Goal: Task Accomplishment & Management: Manage account settings

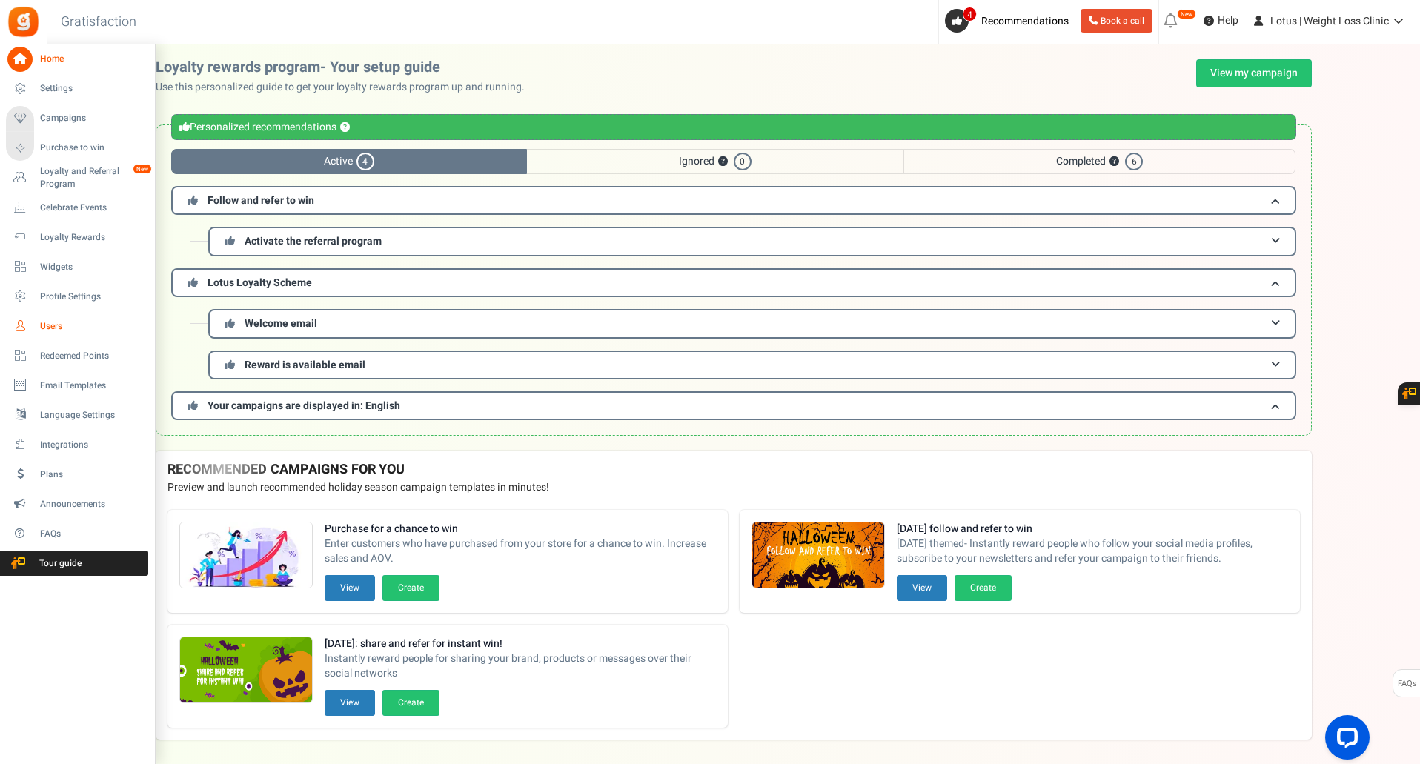
click at [61, 321] on span "Users" at bounding box center [92, 326] width 104 height 13
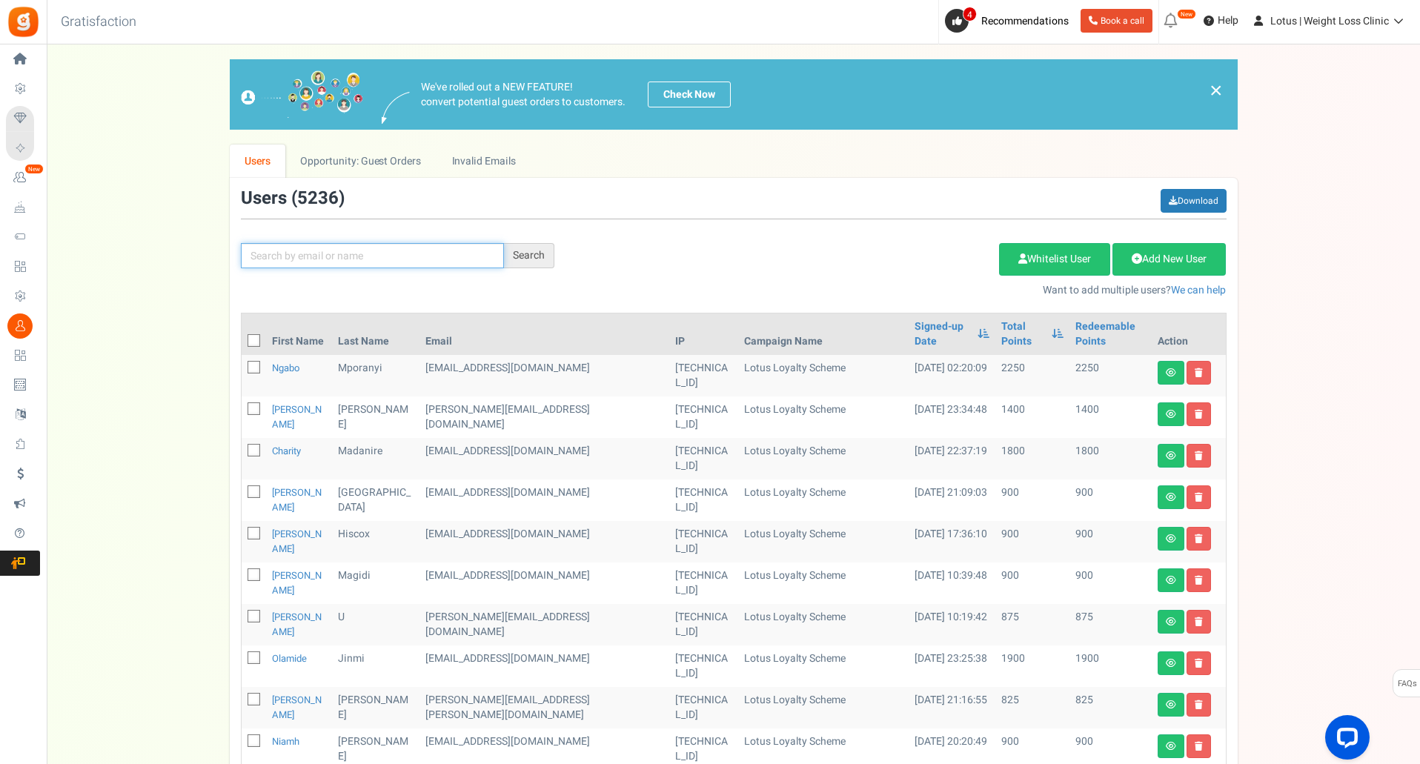
click at [361, 254] on input "text" at bounding box center [372, 255] width 263 height 25
type input "[PERSON_NAME]"
click at [519, 252] on div "Search" at bounding box center [529, 255] width 50 height 25
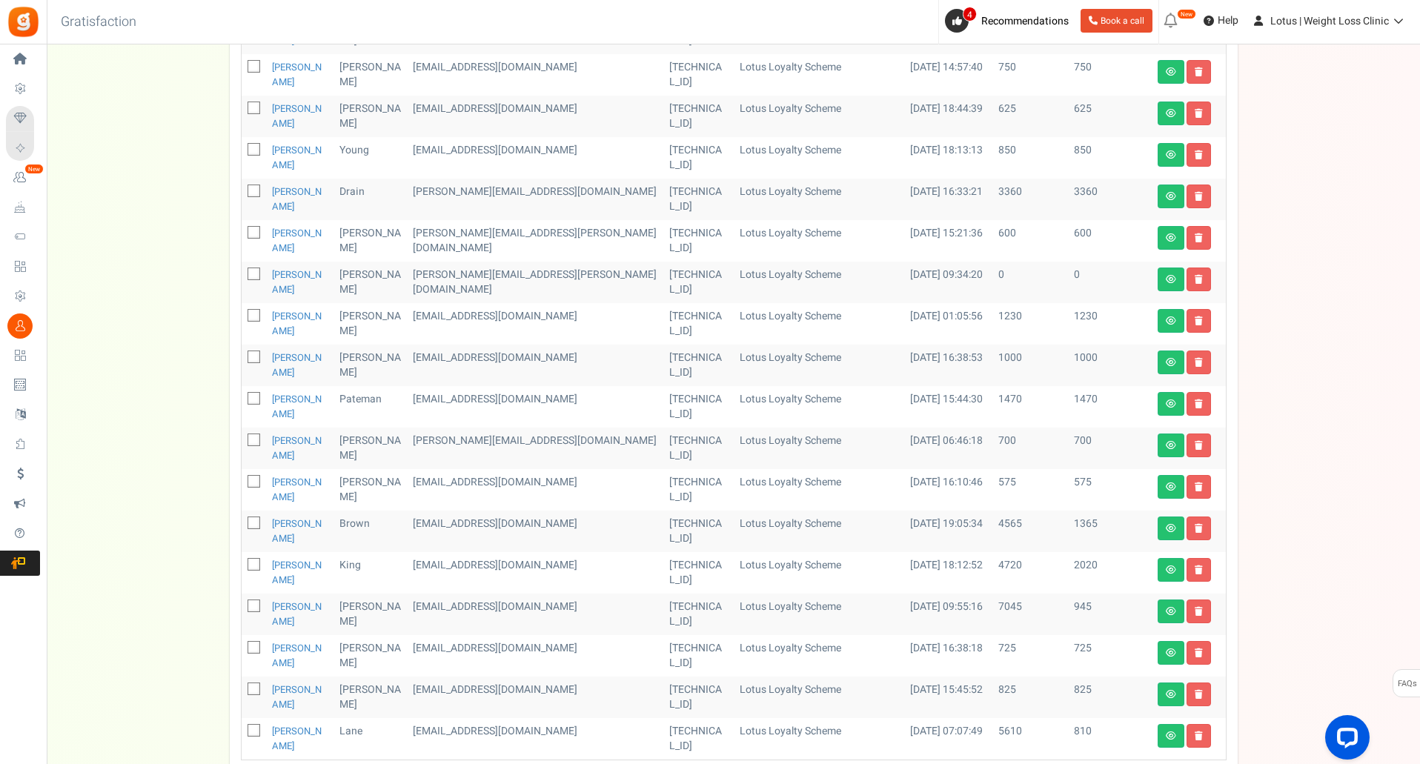
scroll to position [428, 0]
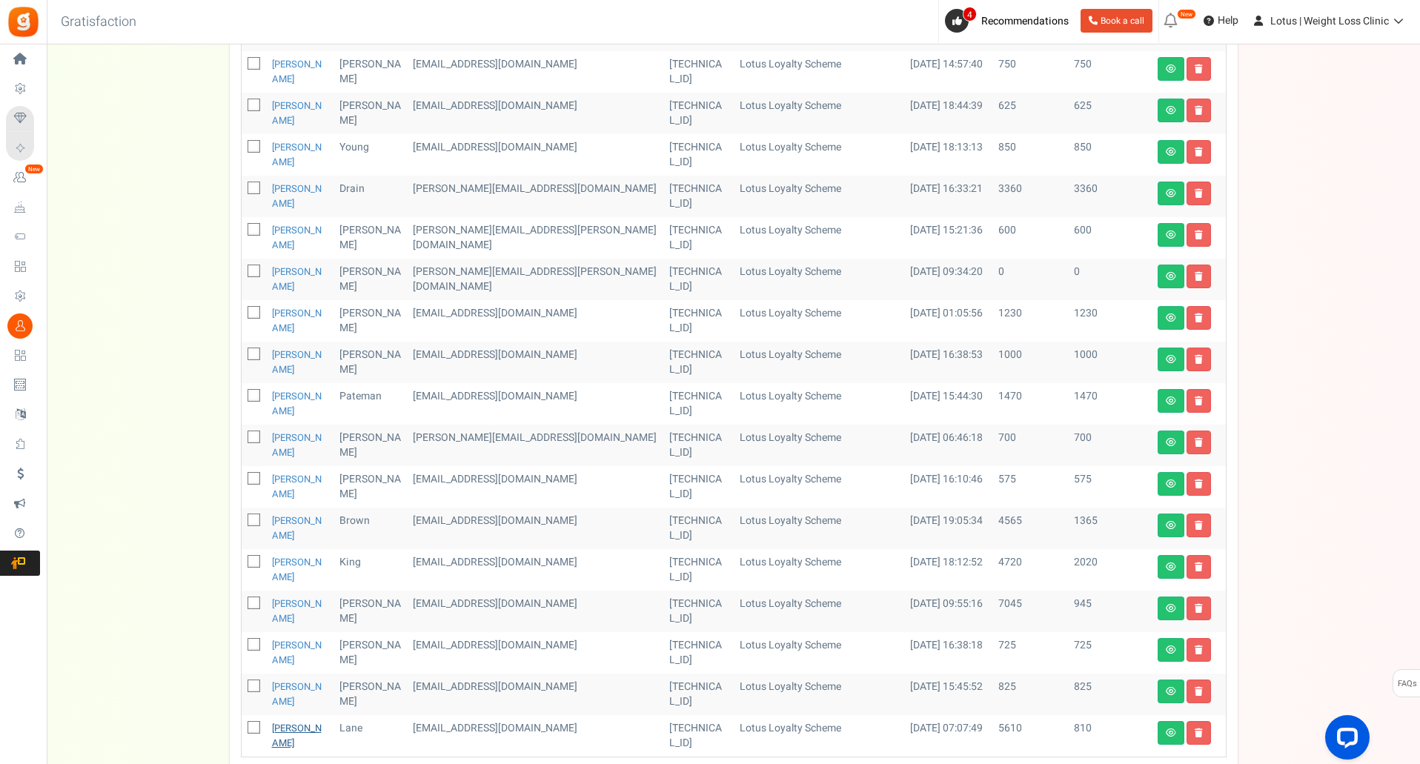
click at [285, 721] on link "[PERSON_NAME]" at bounding box center [297, 735] width 50 height 29
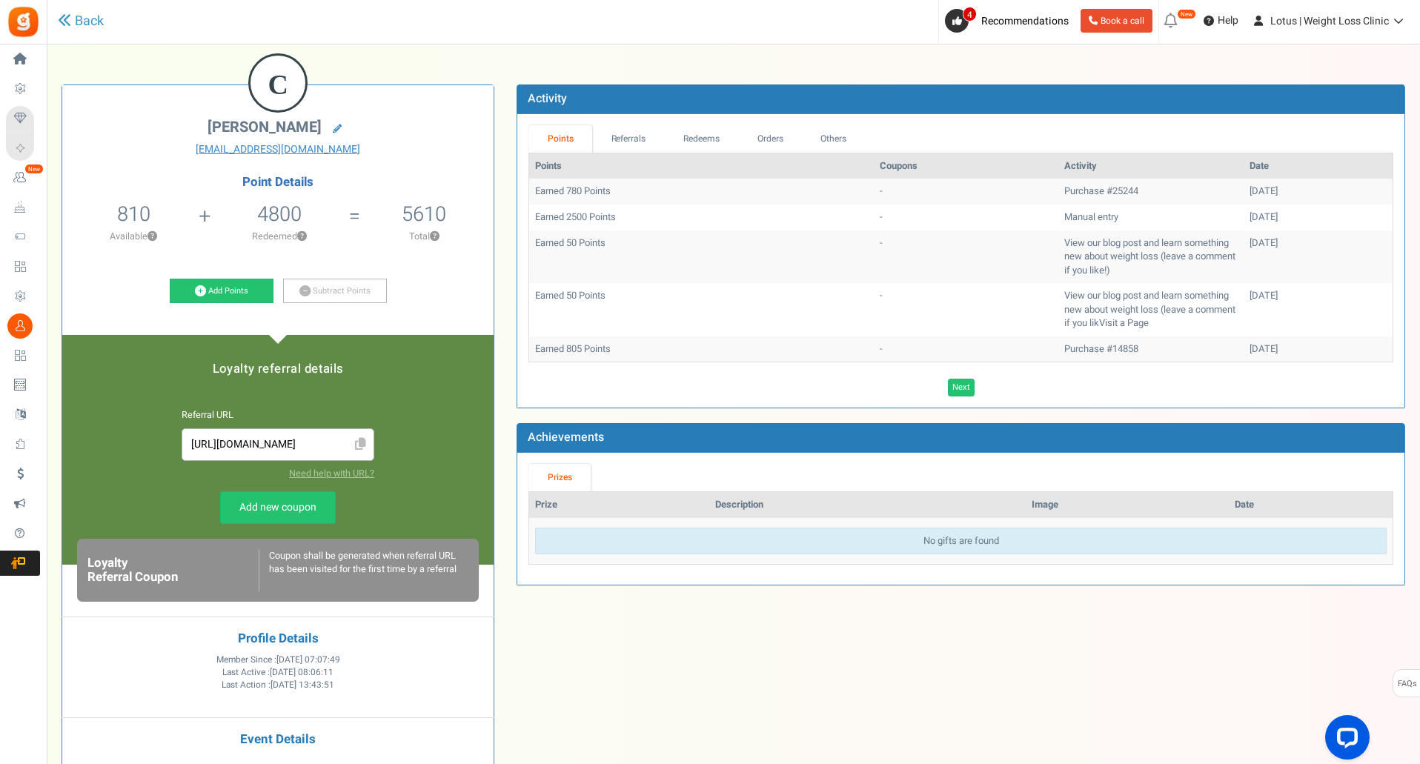
scroll to position [61, 0]
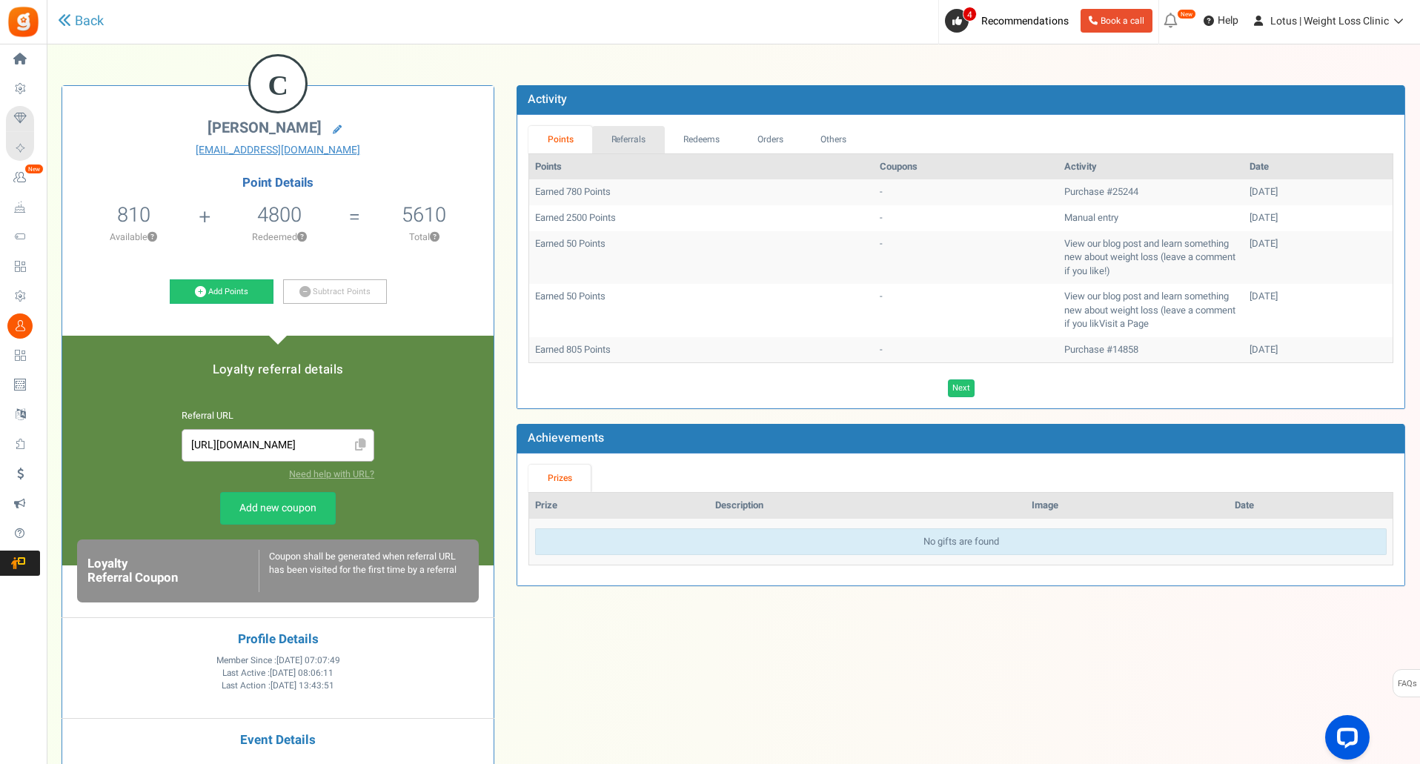
click at [624, 136] on link "Referrals" at bounding box center [628, 139] width 73 height 27
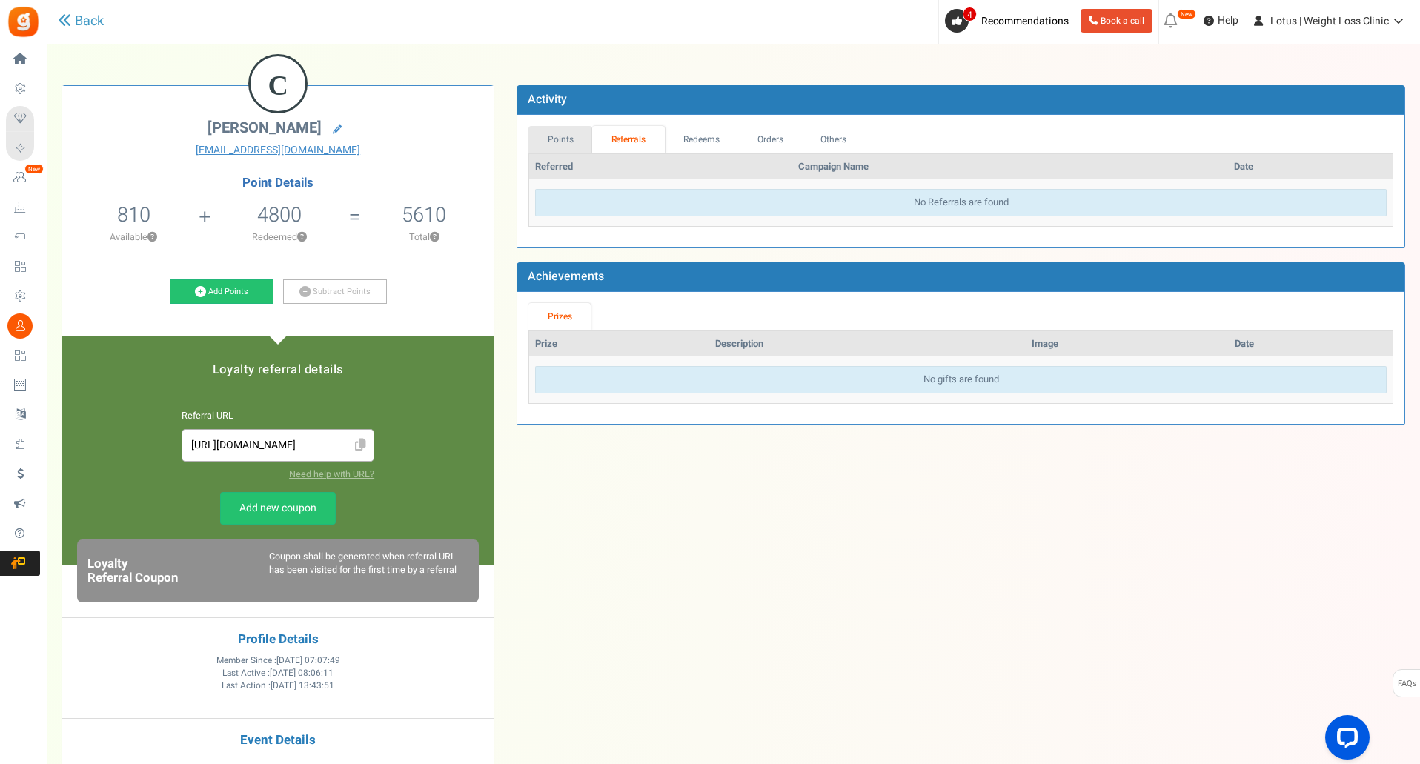
click at [563, 142] on link "Points" at bounding box center [560, 139] width 64 height 27
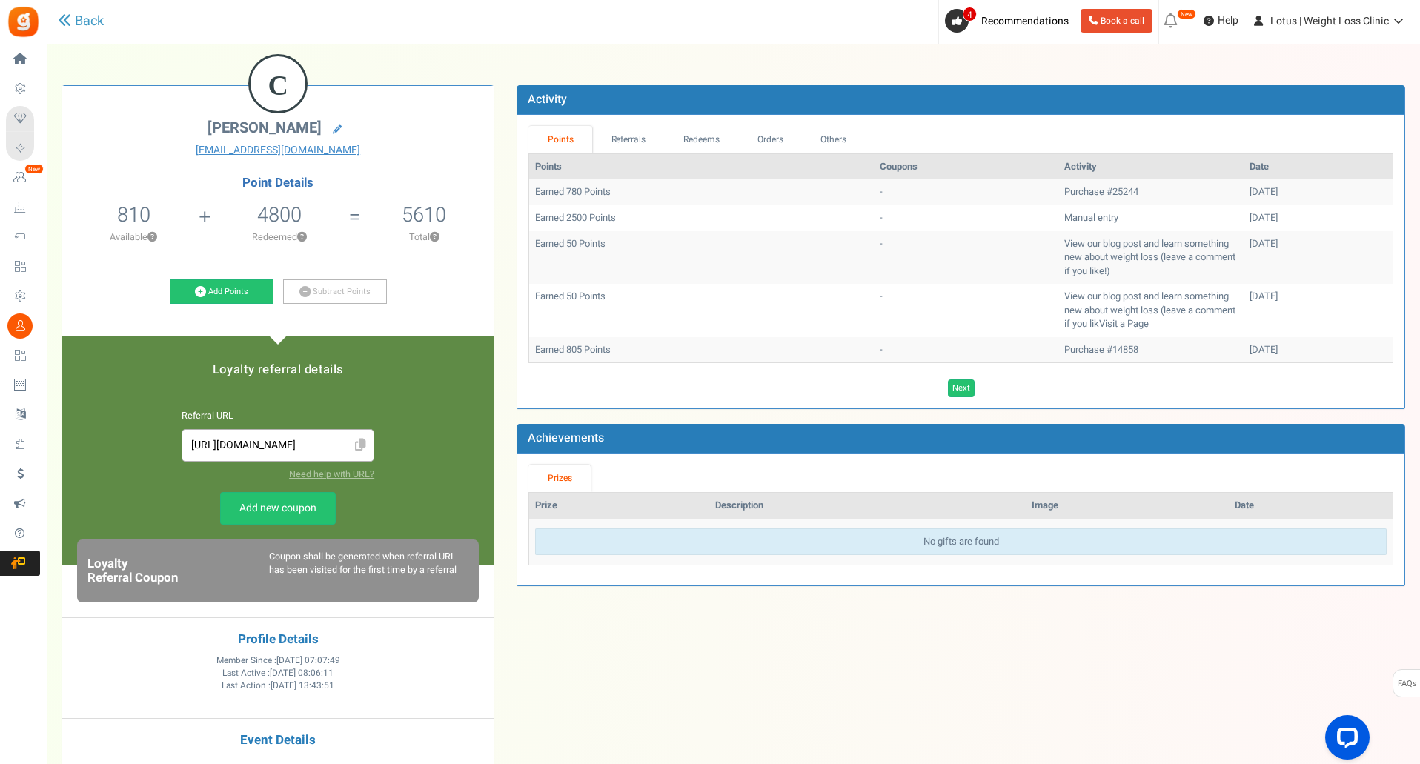
click at [274, 447] on input "[URL][DOMAIN_NAME]" at bounding box center [278, 445] width 176 height 16
drag, startPoint x: 266, startPoint y: 442, endPoint x: 339, endPoint y: 432, distance: 73.2
click at [339, 432] on span "[URL][DOMAIN_NAME]" at bounding box center [278, 445] width 193 height 33
click at [178, 525] on div "Loyalty Referral Coupon Retry Add new coupon Loyalty Referral Coupon Coupon sha…" at bounding box center [278, 547] width 402 height 110
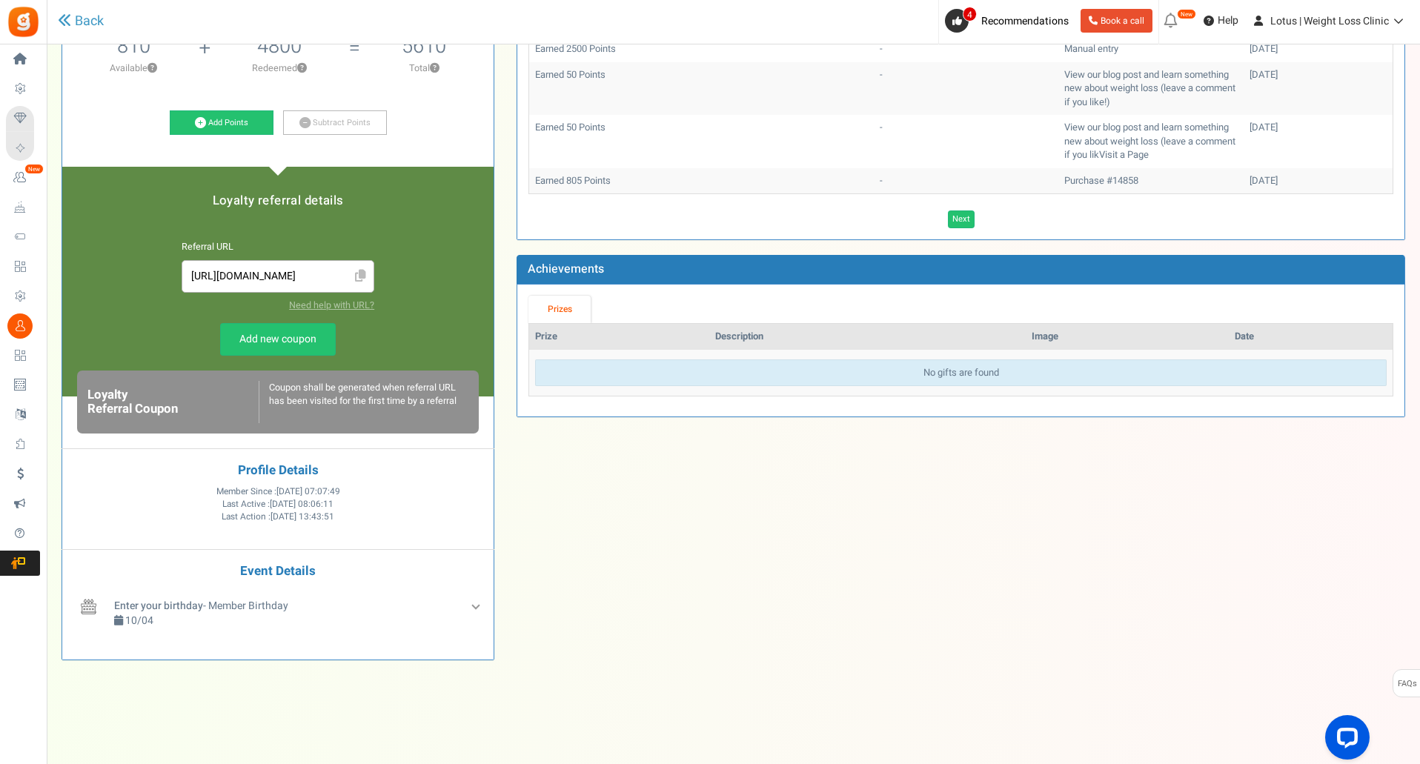
scroll to position [230, 0]
click at [316, 401] on div "Coupon shall be generated when referral URL has been visited for the first time…" at bounding box center [364, 402] width 210 height 42
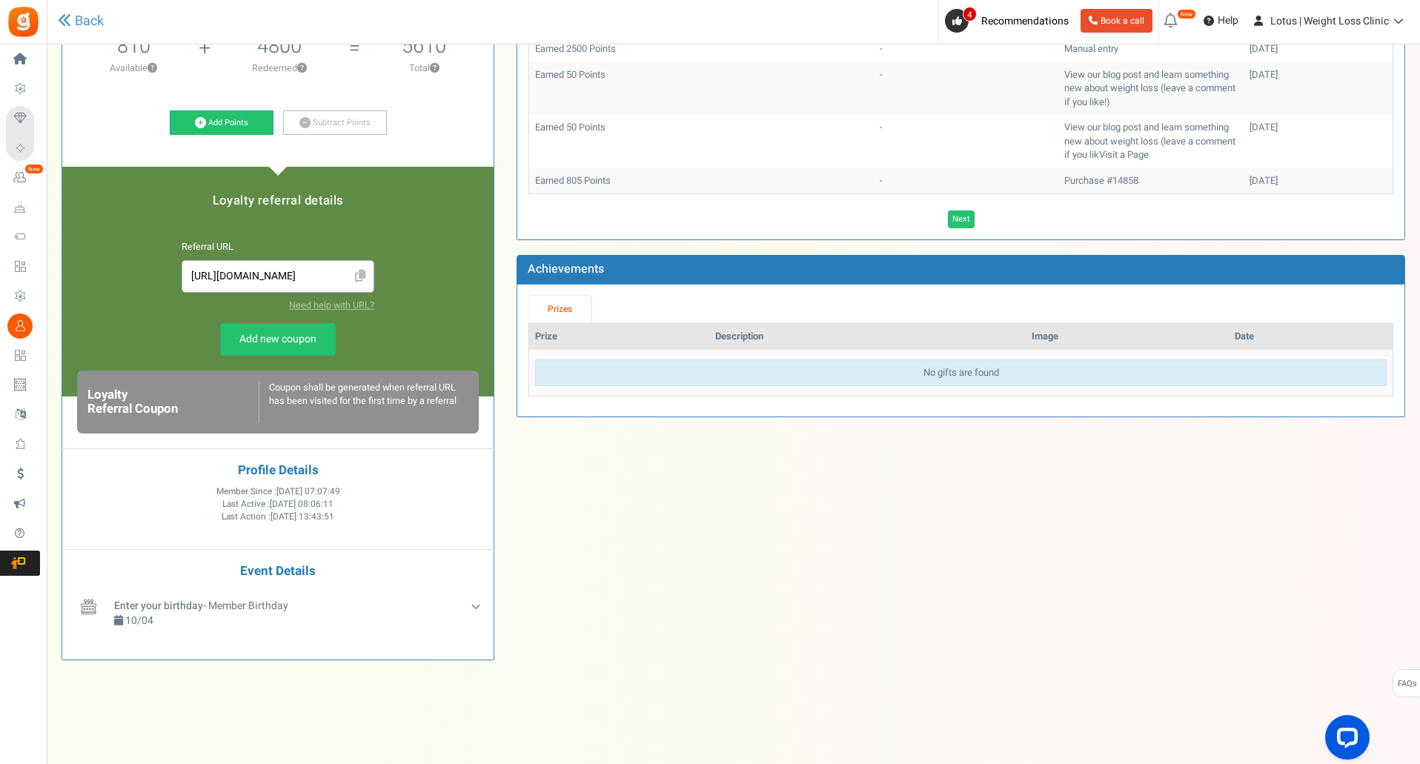
drag, startPoint x: 262, startPoint y: 274, endPoint x: 319, endPoint y: 268, distance: 58.1
click at [319, 268] on input "[URL][DOMAIN_NAME]" at bounding box center [278, 276] width 176 height 16
click at [305, 306] on link "Need help with URL?" at bounding box center [331, 305] width 85 height 13
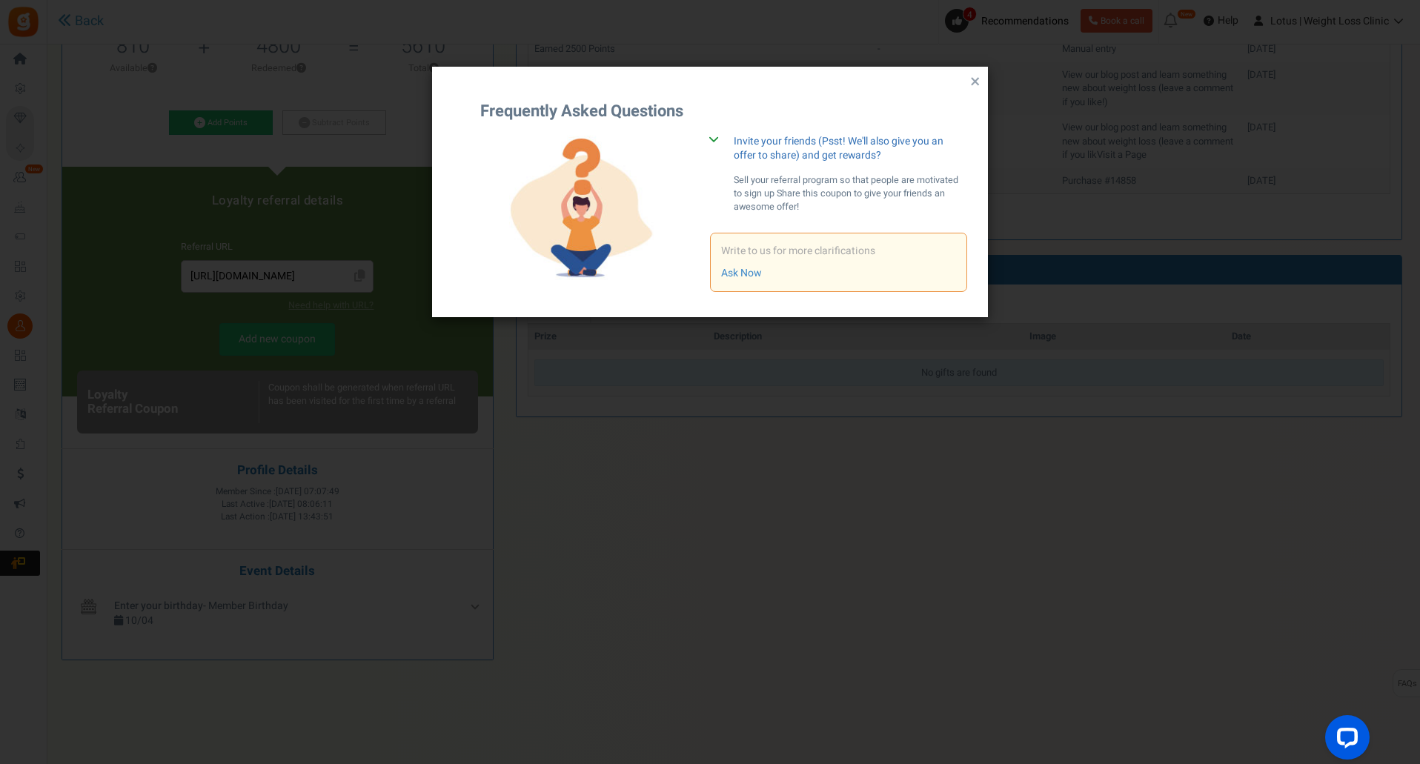
click at [975, 76] on button "×" at bounding box center [974, 82] width 17 height 22
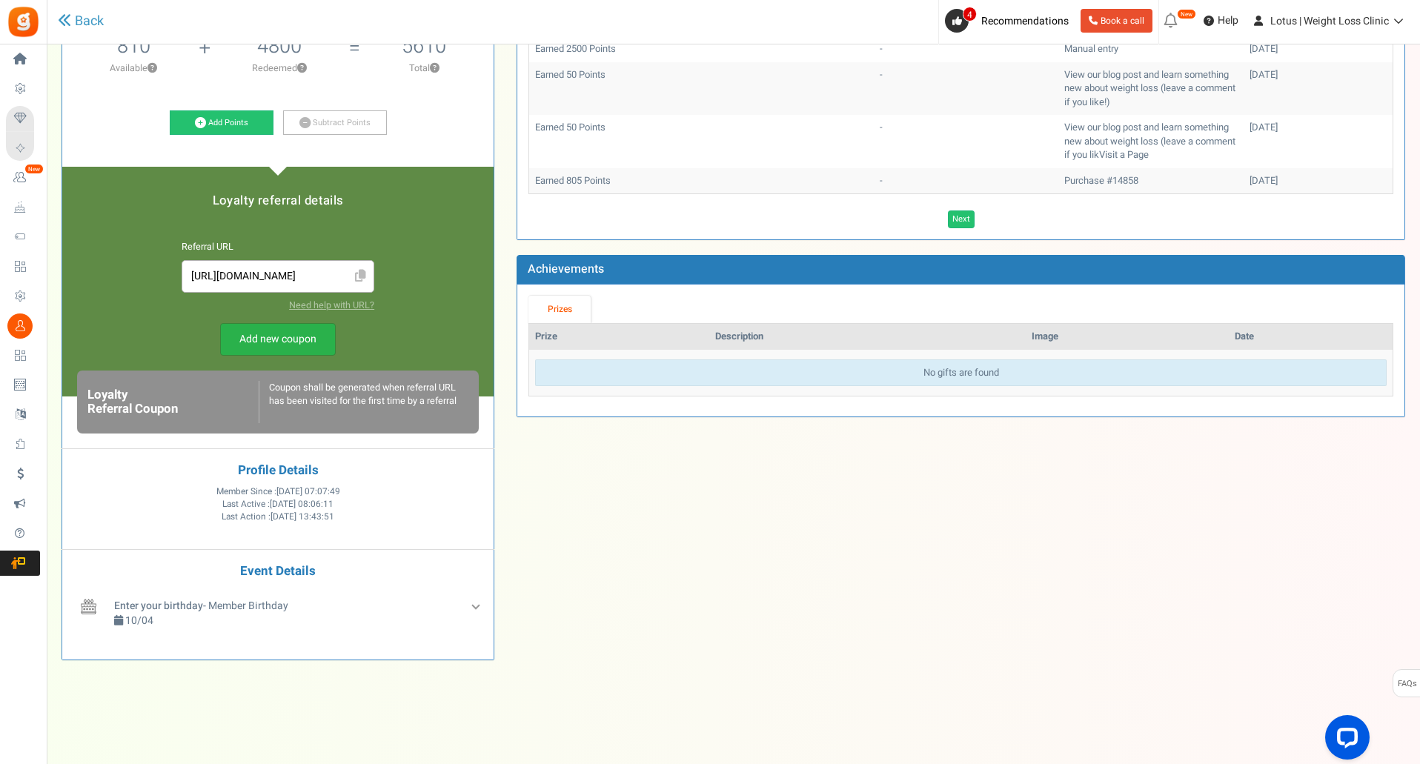
click at [279, 330] on link "Add new coupon" at bounding box center [278, 339] width 116 height 33
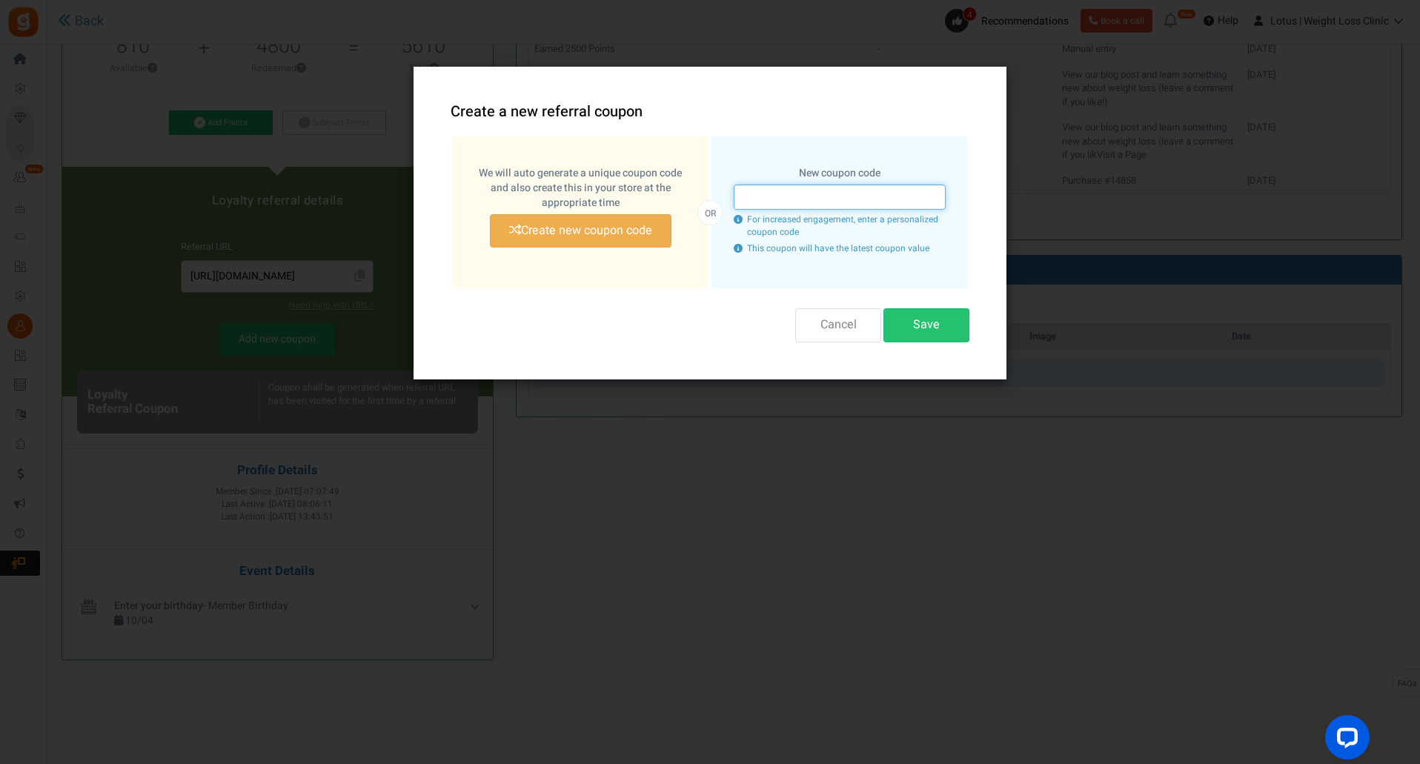
click at [800, 191] on input "text" at bounding box center [839, 196] width 212 height 25
click at [808, 333] on button "Cancel" at bounding box center [838, 324] width 86 height 33
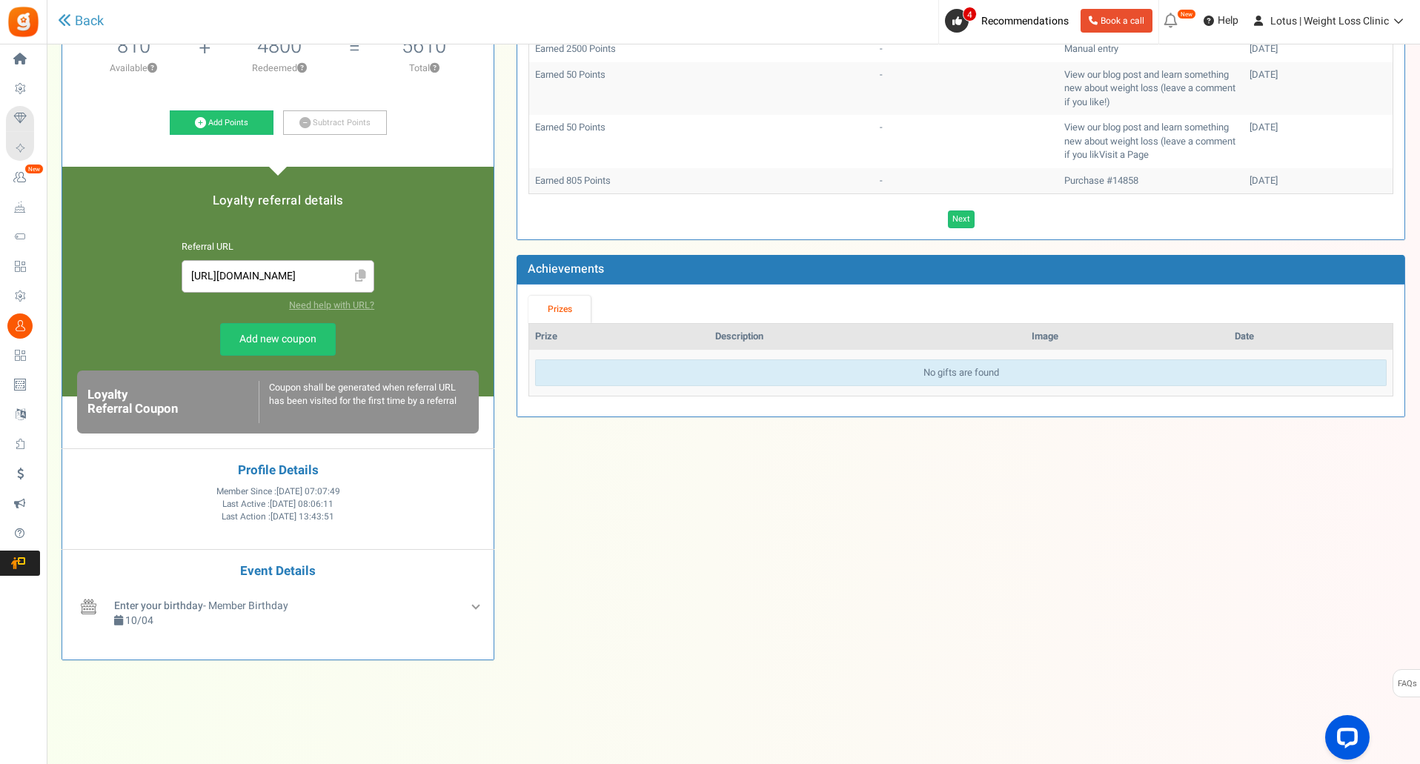
scroll to position [0, 0]
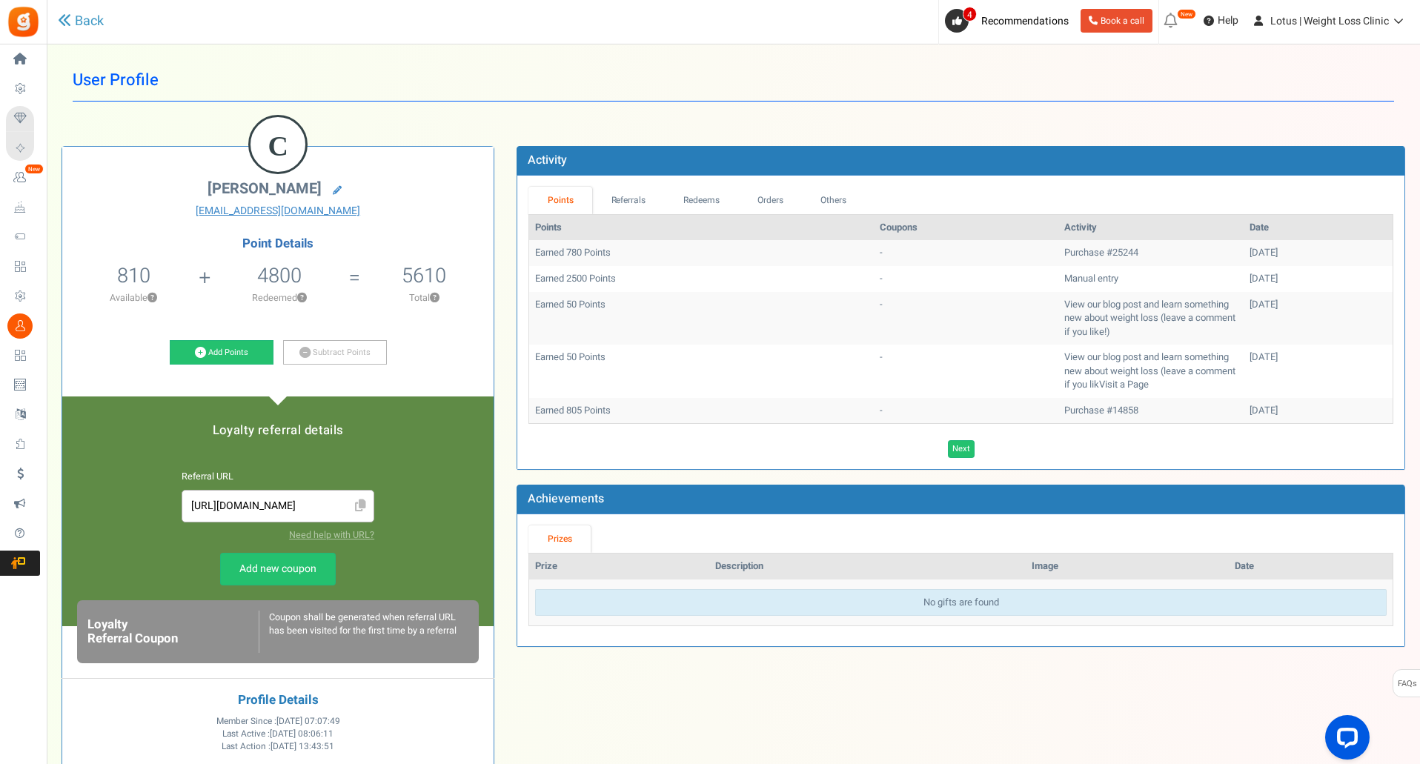
click at [518, 266] on div "Points Referrals Redeems Orders Others Points Coupons Activity Date Earned 780 …" at bounding box center [960, 322] width 887 height 293
click at [694, 209] on link "Redeems" at bounding box center [702, 200] width 74 height 27
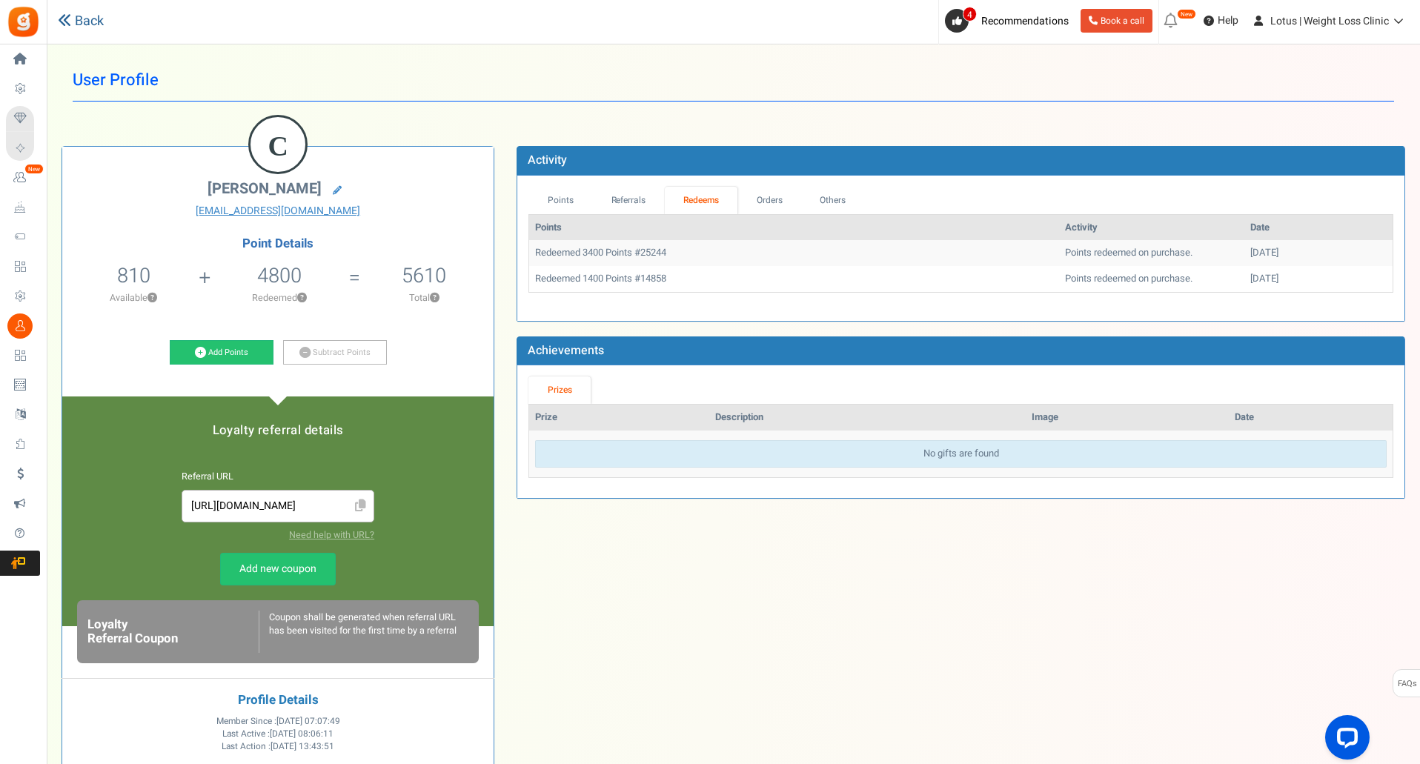
click at [70, 16] on icon at bounding box center [64, 19] width 13 height 13
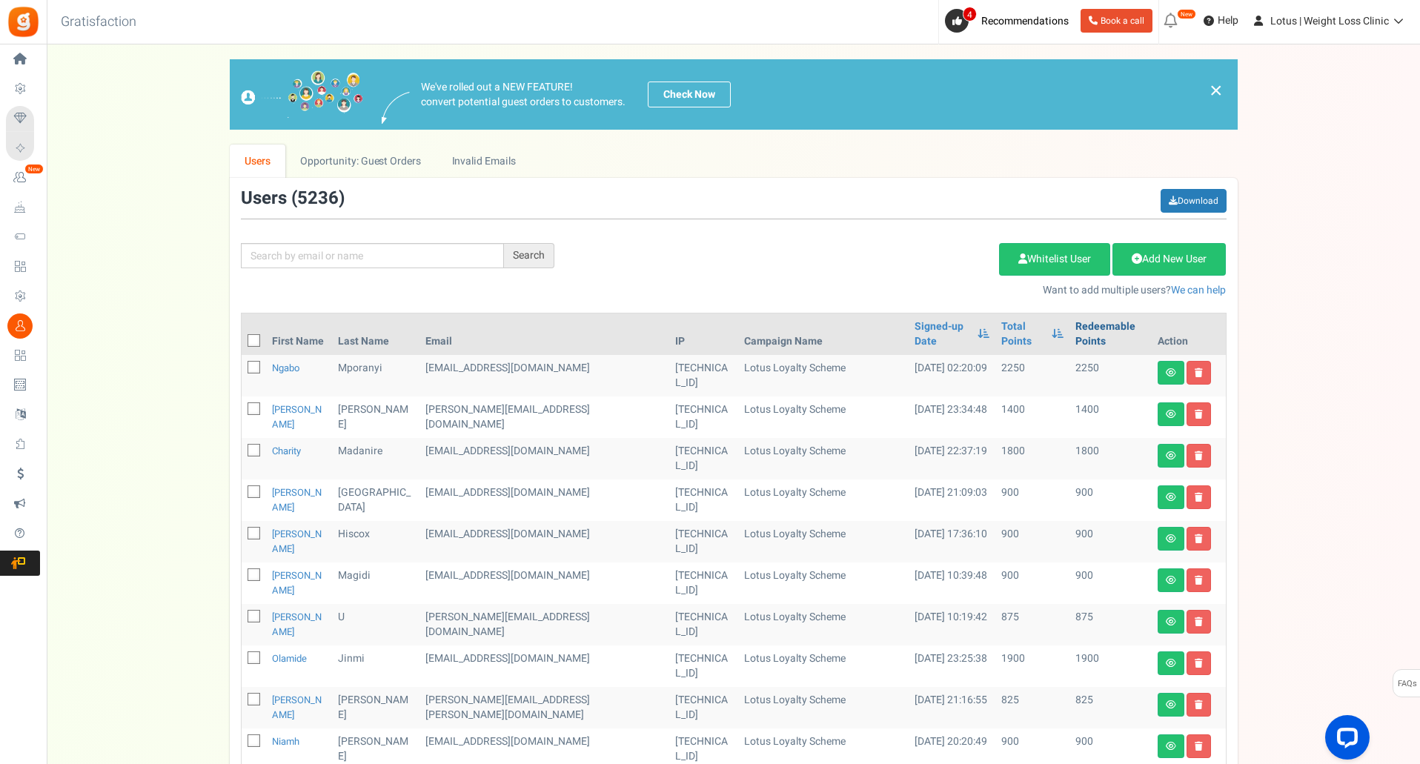
click at [1075, 321] on link "Redeemable Points" at bounding box center [1110, 334] width 70 height 30
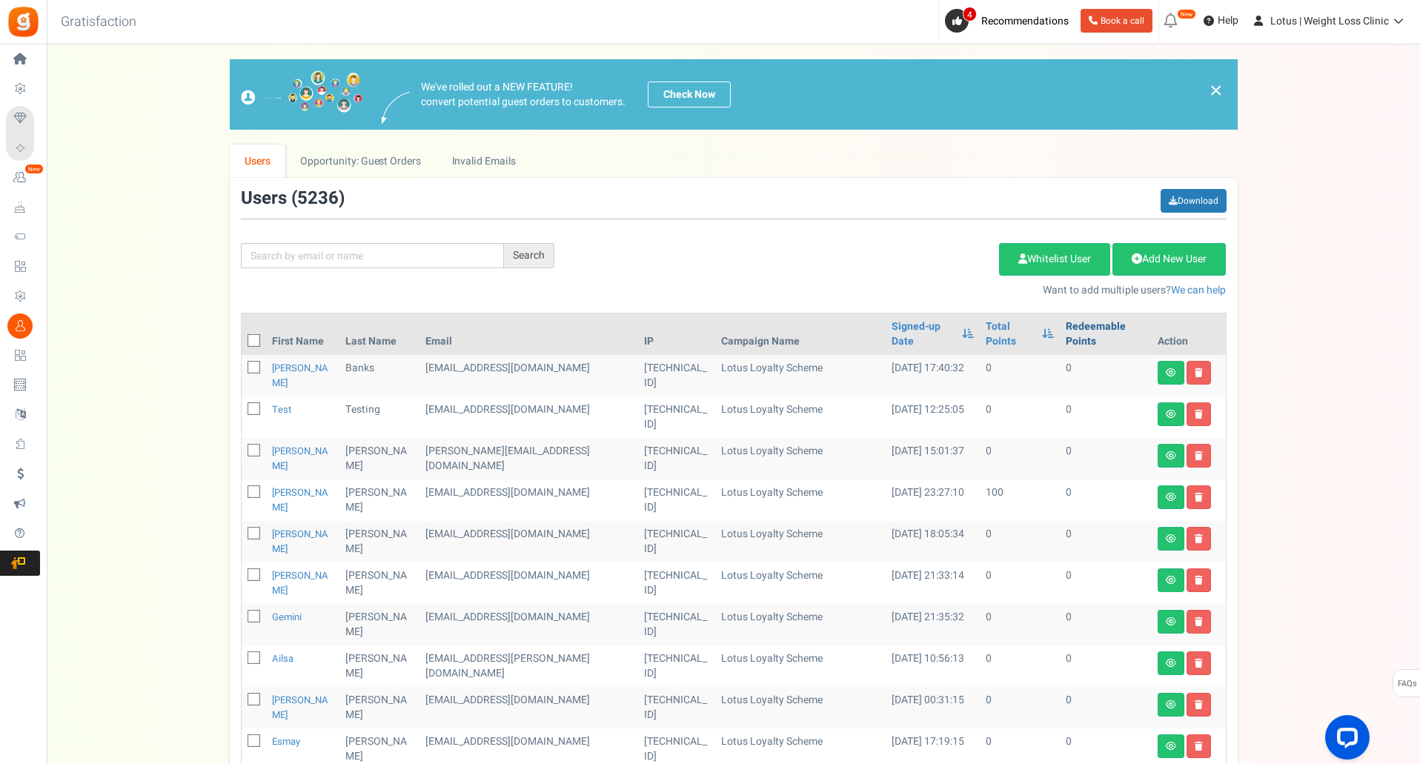
click at [1065, 321] on link "Redeemable Points" at bounding box center [1104, 334] width 79 height 30
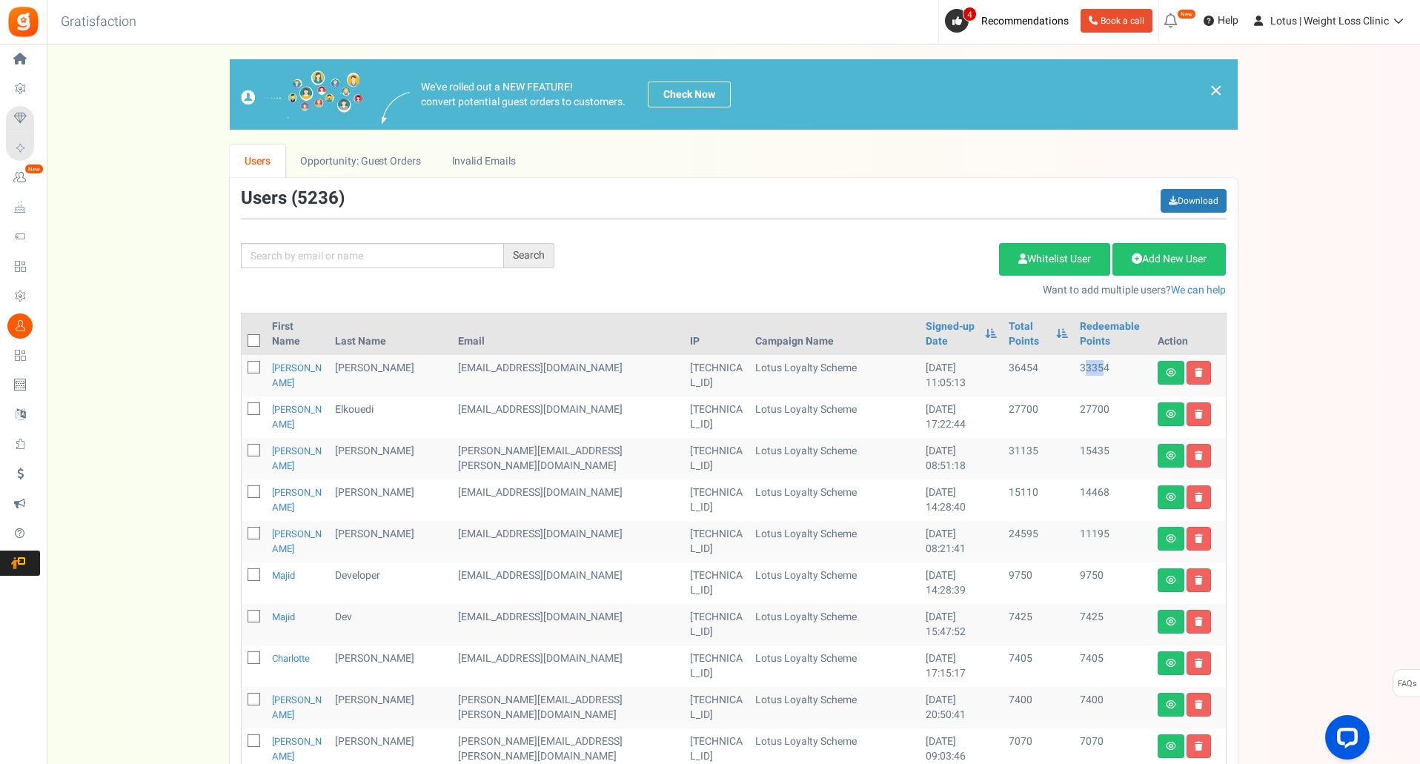
drag, startPoint x: 1062, startPoint y: 367, endPoint x: 1085, endPoint y: 367, distance: 23.0
click at [1085, 367] on td "33354" at bounding box center [1112, 375] width 77 height 41
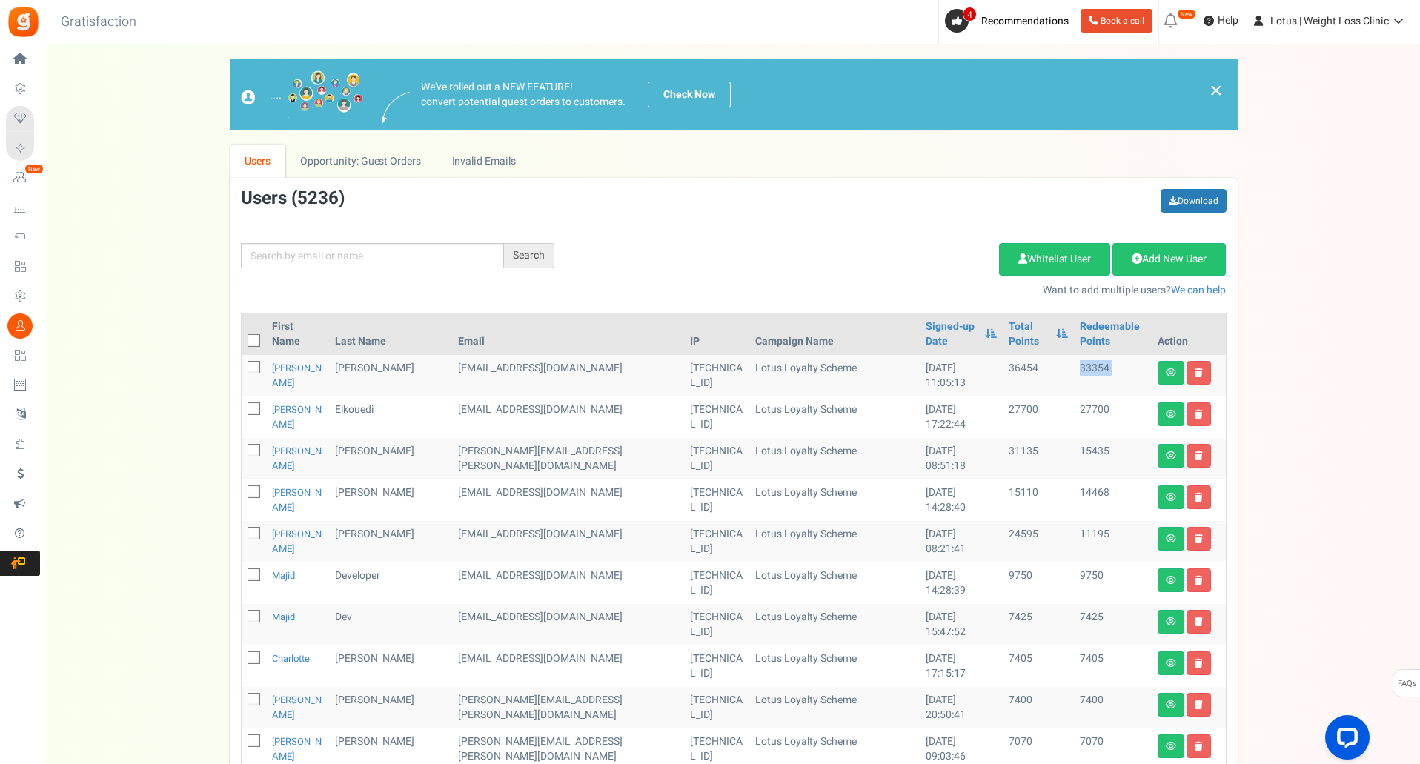
click at [1085, 367] on td "33354" at bounding box center [1112, 375] width 77 height 41
